Goal: Information Seeking & Learning: Learn about a topic

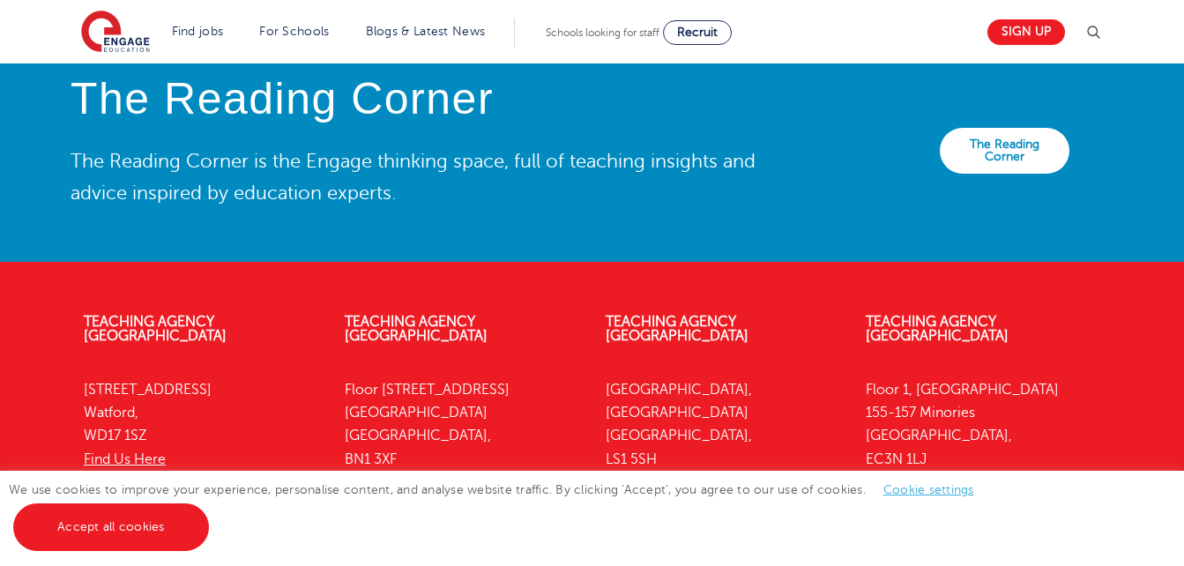
scroll to position [3974, 0]
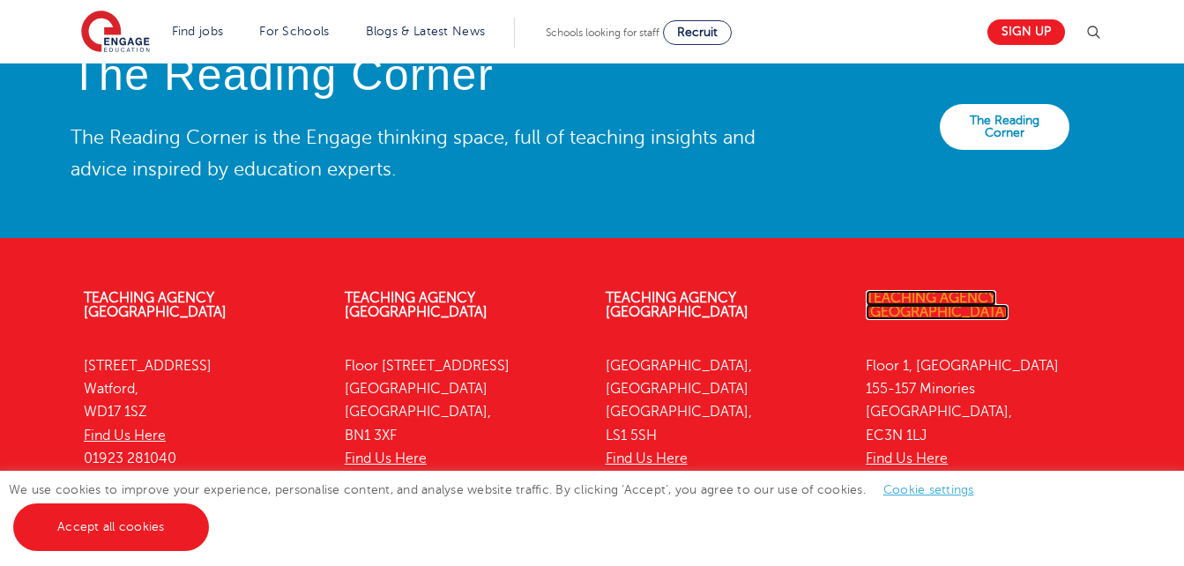
click at [956, 290] on link "Teaching Agency [GEOGRAPHIC_DATA]" at bounding box center [937, 305] width 143 height 30
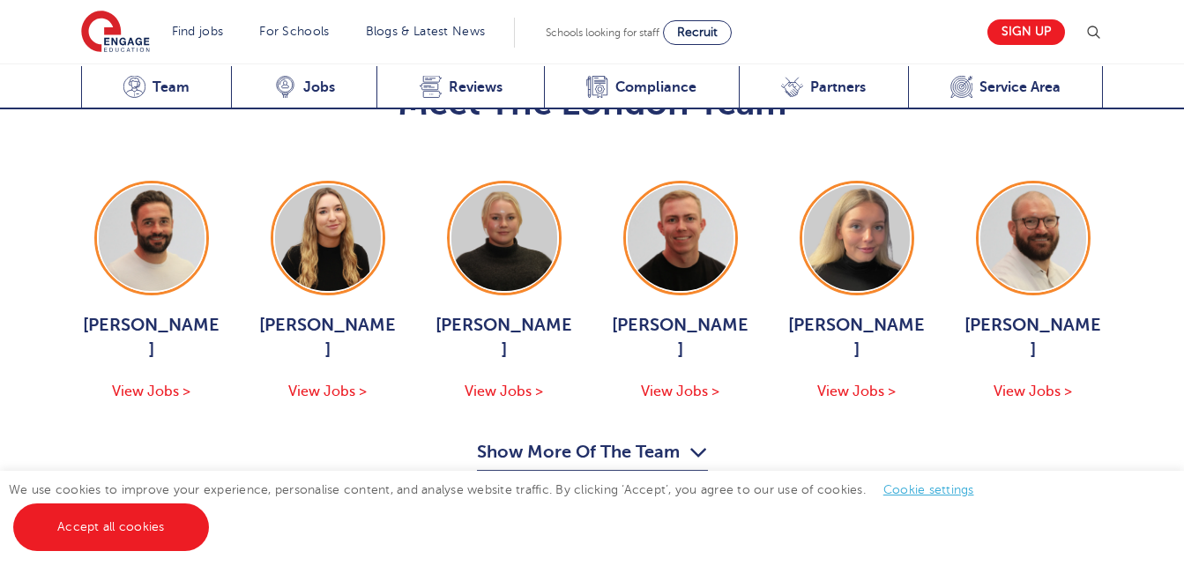
scroll to position [1985, 0]
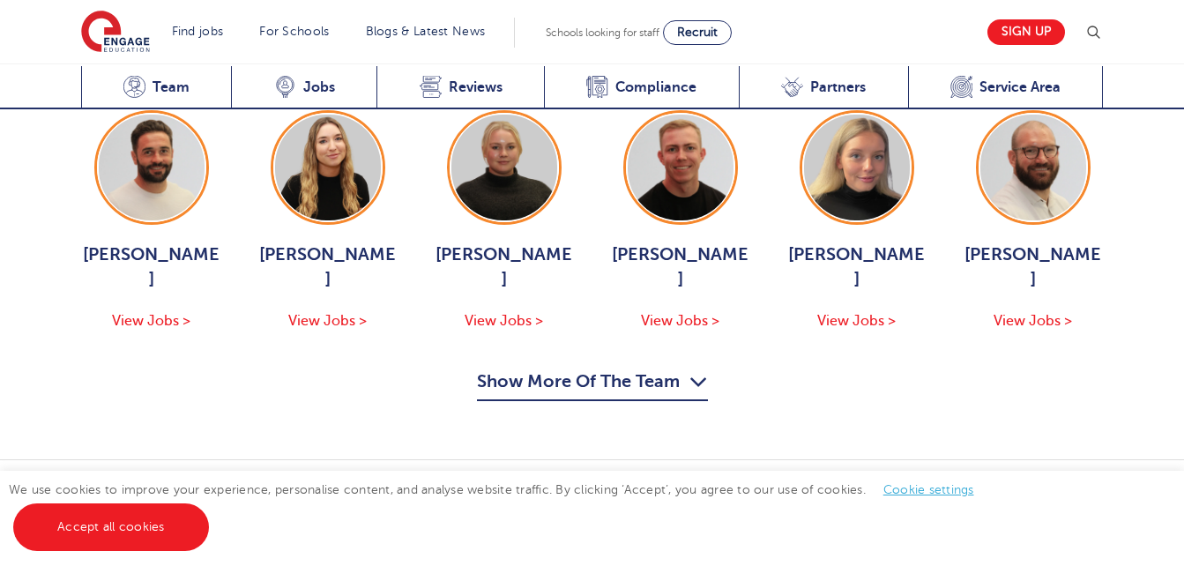
click at [1178, 555] on div "We use cookies to improve your experience, personalise content, and analyse web…" at bounding box center [592, 518] width 1184 height 95
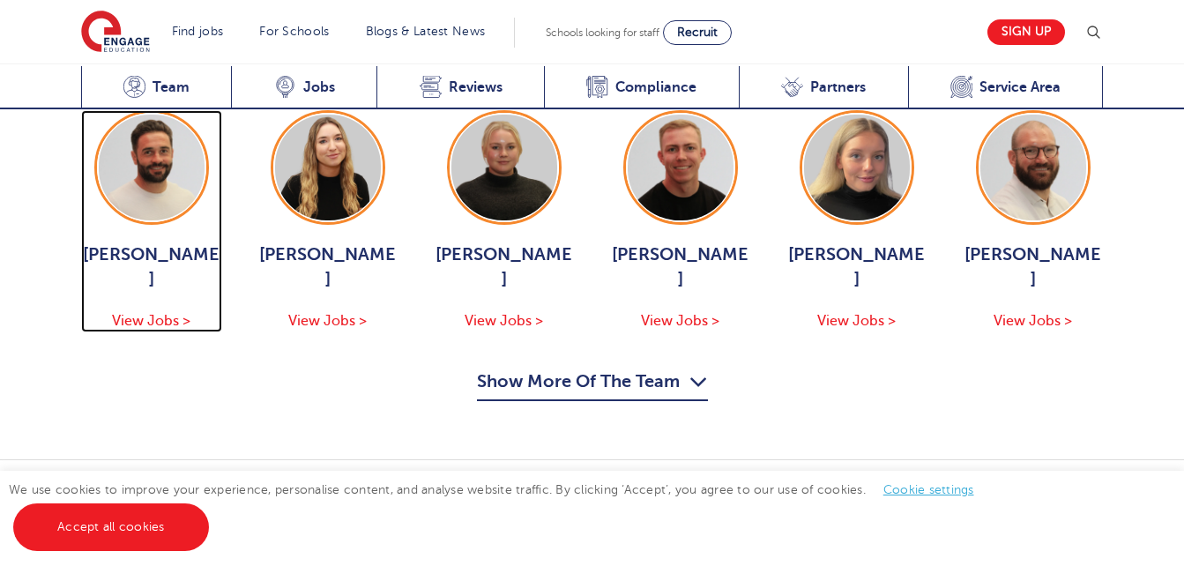
click at [182, 313] on span "View Jobs >" at bounding box center [151, 321] width 78 height 16
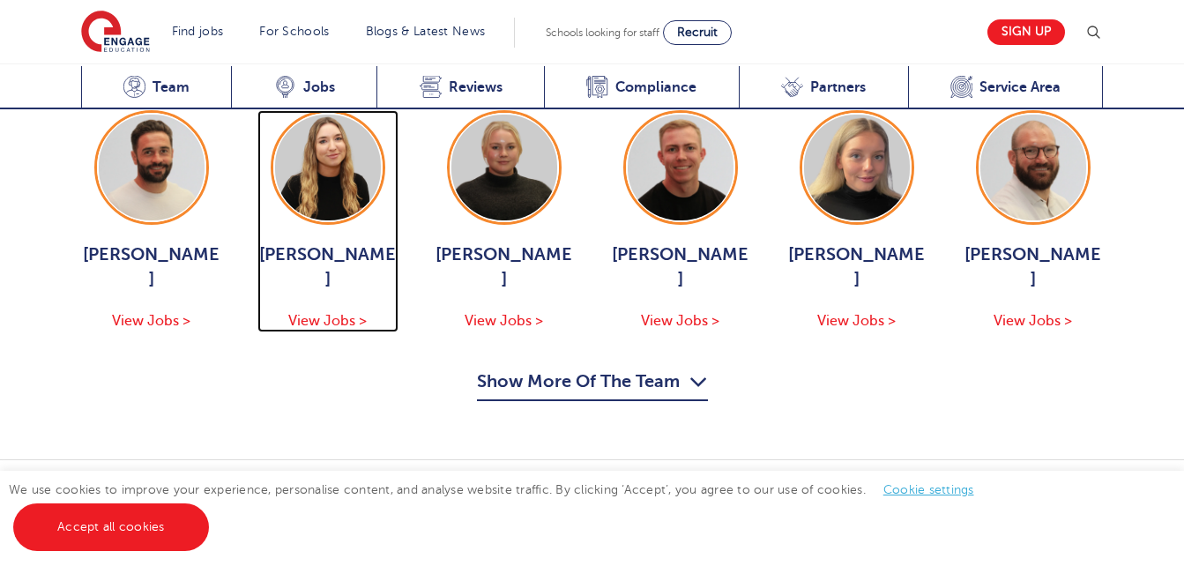
click at [352, 313] on span "View Jobs >" at bounding box center [327, 321] width 78 height 16
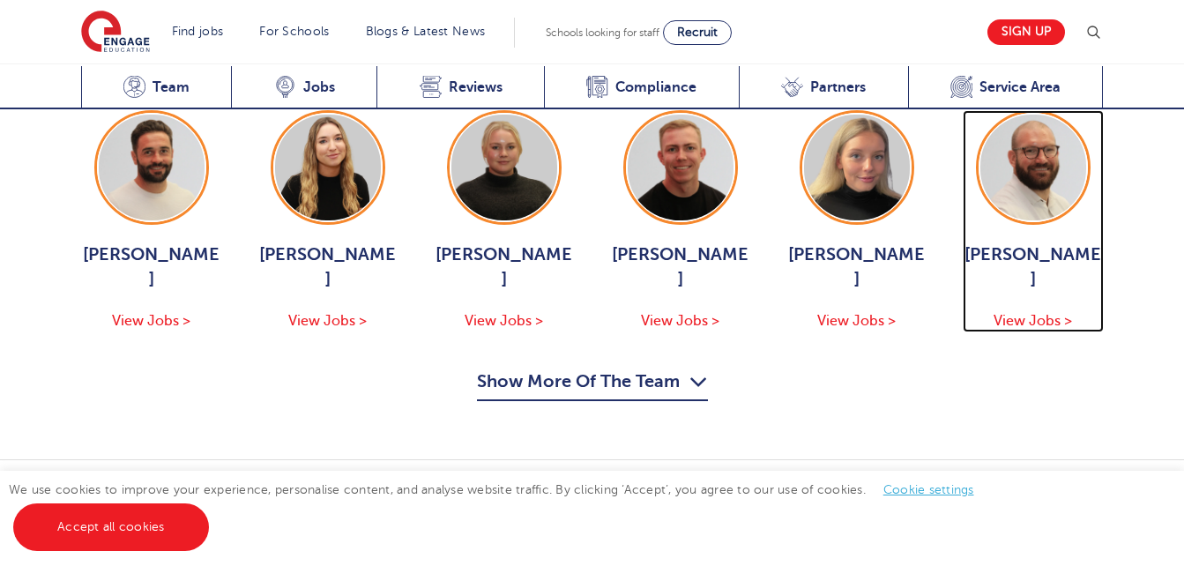
click at [1064, 313] on span "View Jobs >" at bounding box center [1033, 321] width 78 height 16
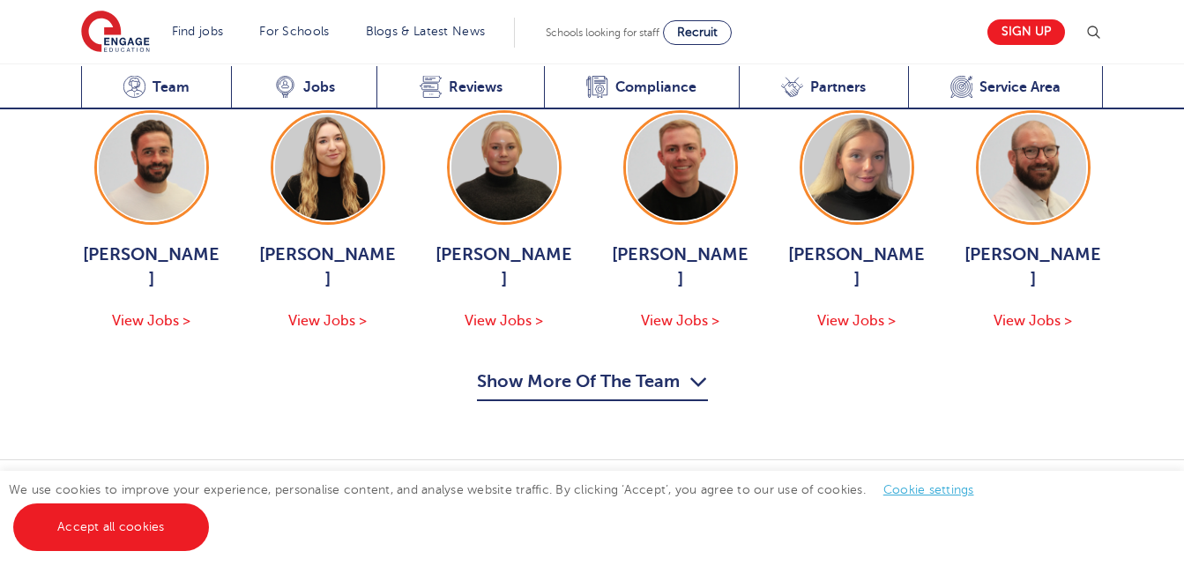
click at [696, 368] on icon "button" at bounding box center [698, 382] width 19 height 28
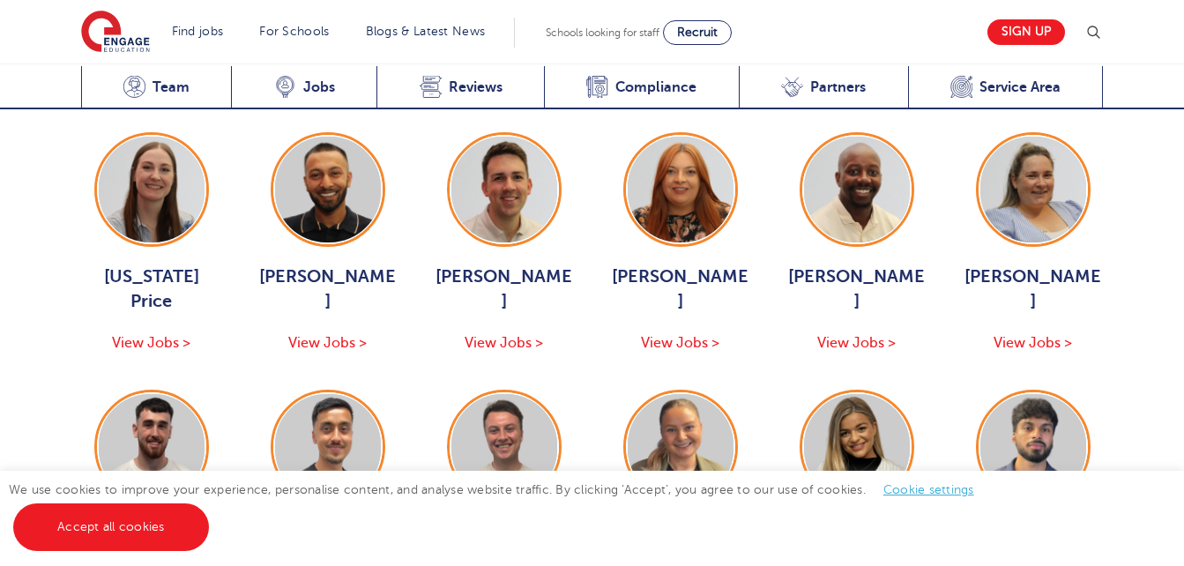
scroll to position [2244, 0]
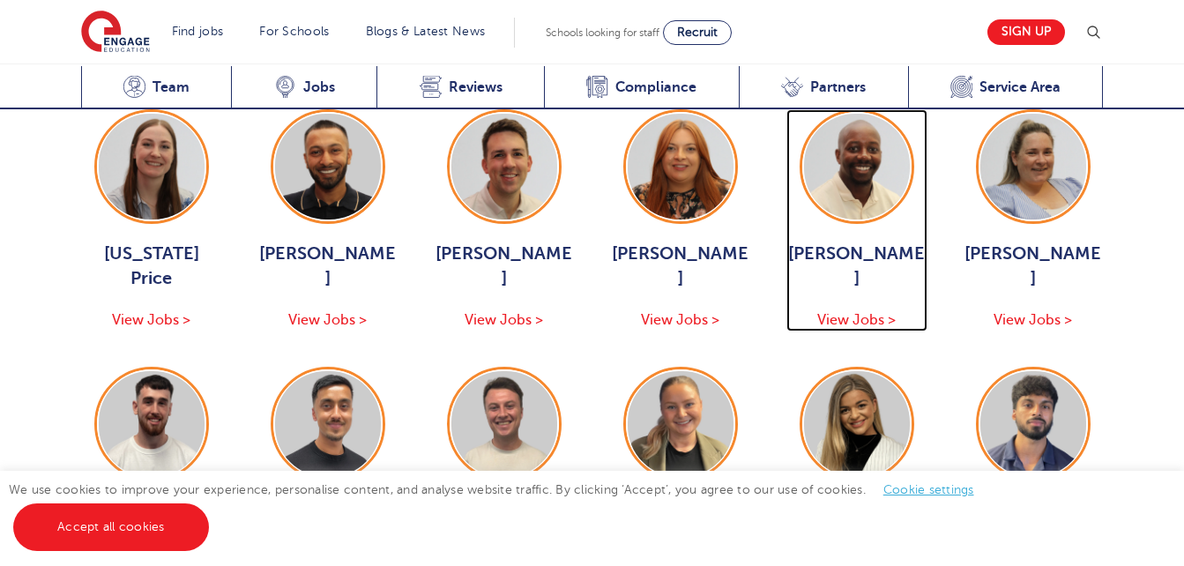
click at [860, 312] on span "View Jobs >" at bounding box center [856, 320] width 78 height 16
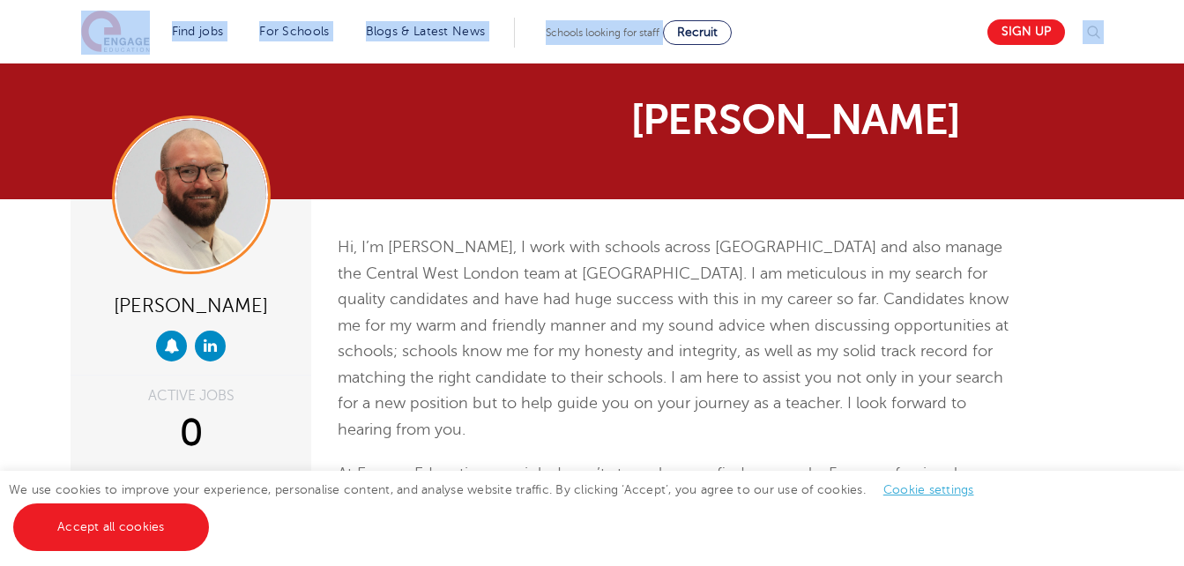
drag, startPoint x: 26, startPoint y: 52, endPoint x: 4, endPoint y: -23, distance: 77.9
